Goal: Navigation & Orientation: Find specific page/section

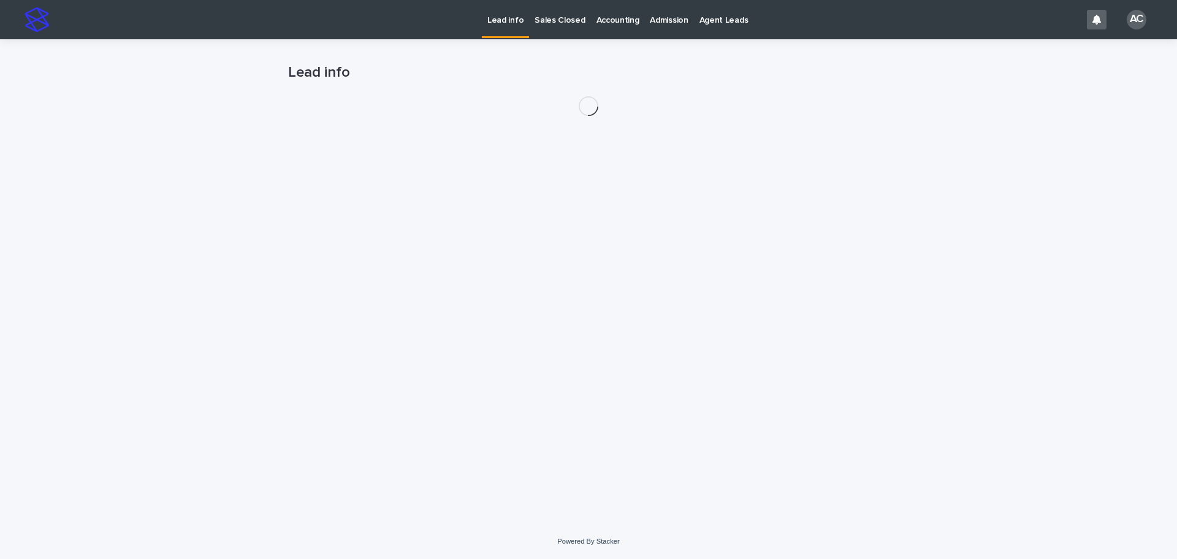
click at [576, 21] on p "Sales Closed" at bounding box center [560, 13] width 50 height 26
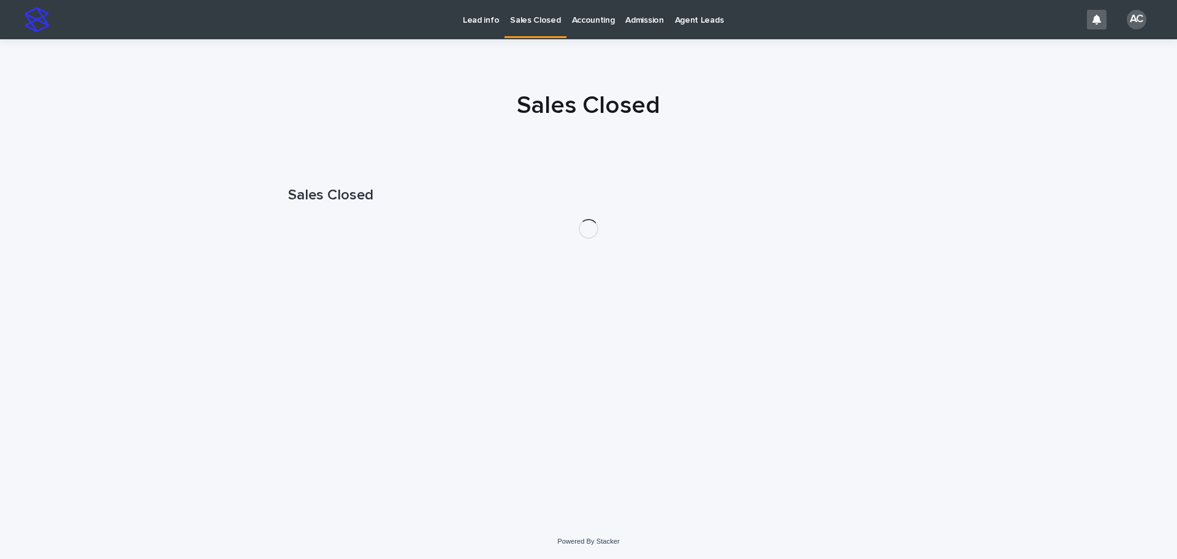
click at [625, 10] on p "Admission" at bounding box center [644, 13] width 38 height 26
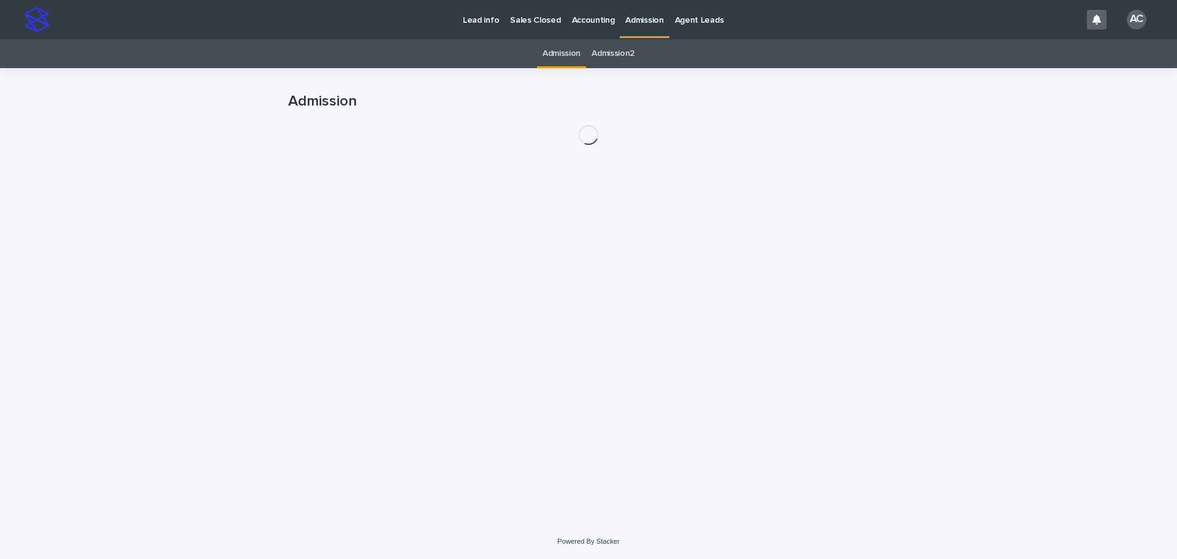
click at [609, 20] on div "Accounting" at bounding box center [593, 13] width 54 height 26
